Goal: Navigation & Orientation: Go to known website

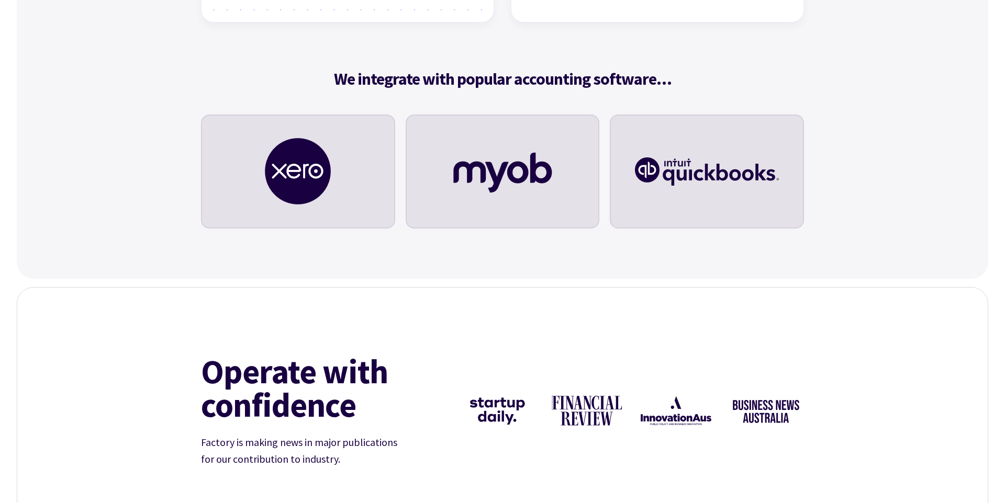
scroll to position [4095, 0]
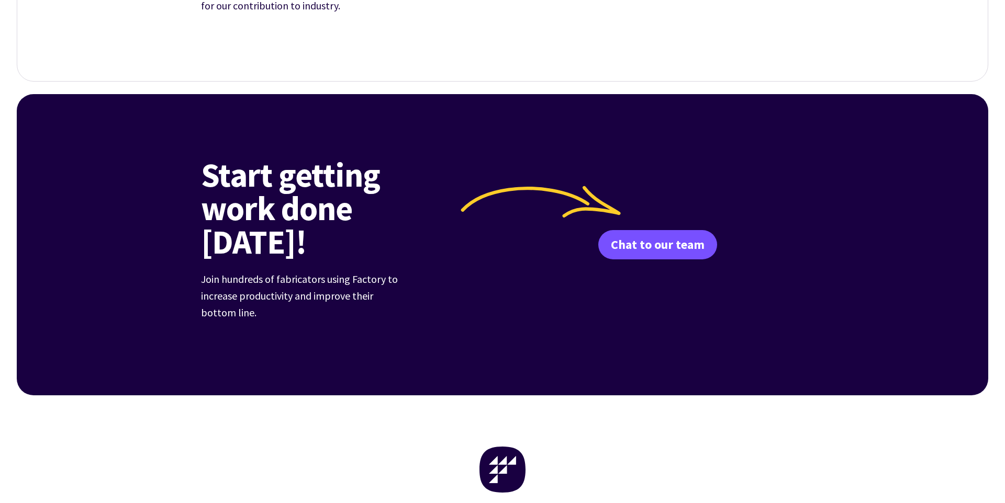
scroll to position [4095, 0]
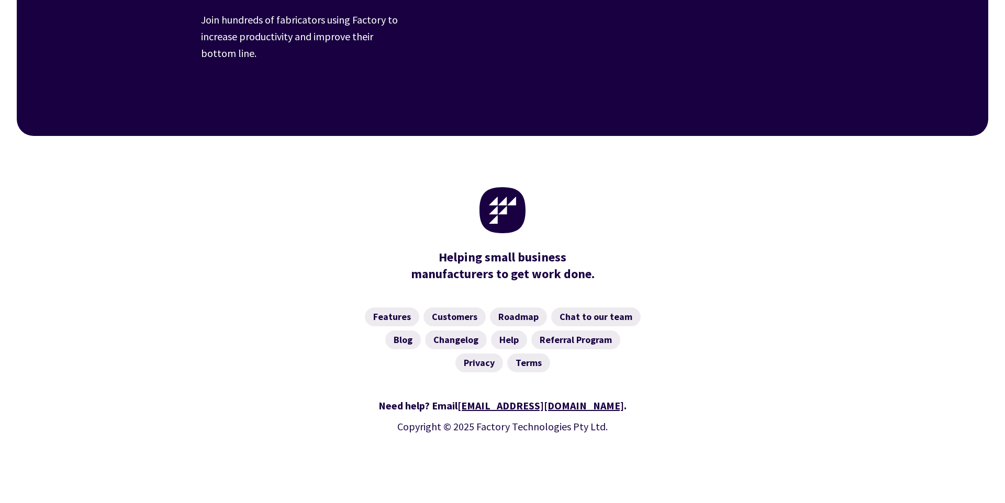
drag, startPoint x: 60, startPoint y: 473, endPoint x: 219, endPoint y: 493, distance: 160.4
drag, startPoint x: 542, startPoint y: 479, endPoint x: 598, endPoint y: 481, distance: 56.0
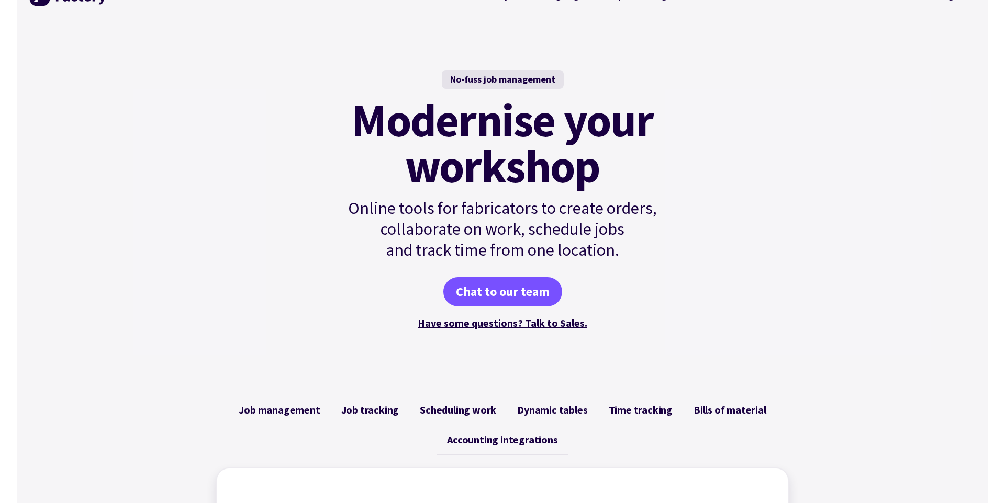
scroll to position [0, 0]
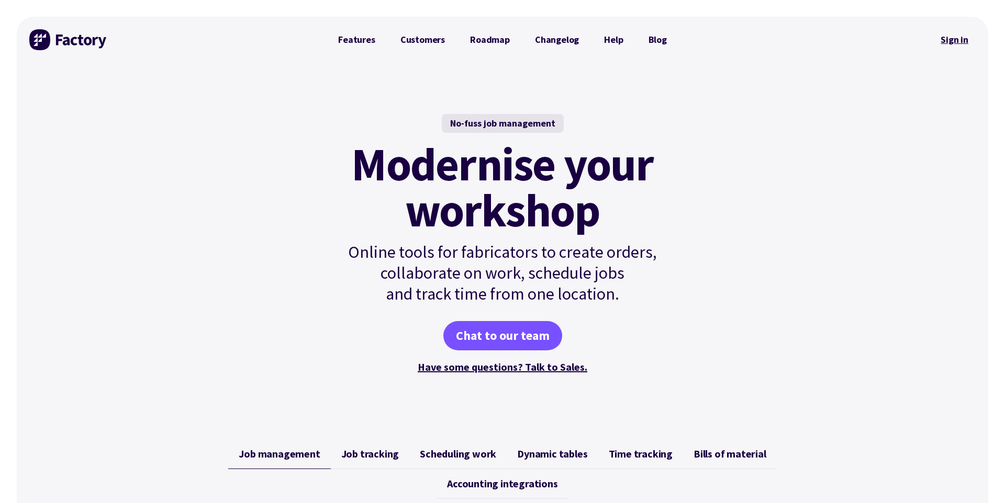
click at [952, 43] on link "Sign in" at bounding box center [954, 40] width 42 height 24
